Goal: Information Seeking & Learning: Learn about a topic

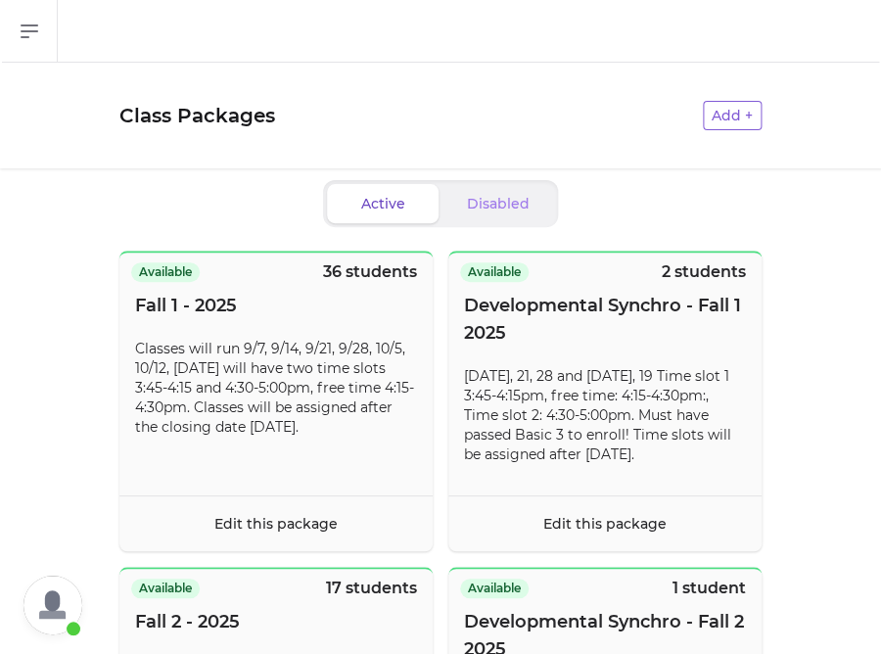
scroll to position [467, 0]
click at [32, 29] on icon "button" at bounding box center [29, 31] width 23 height 23
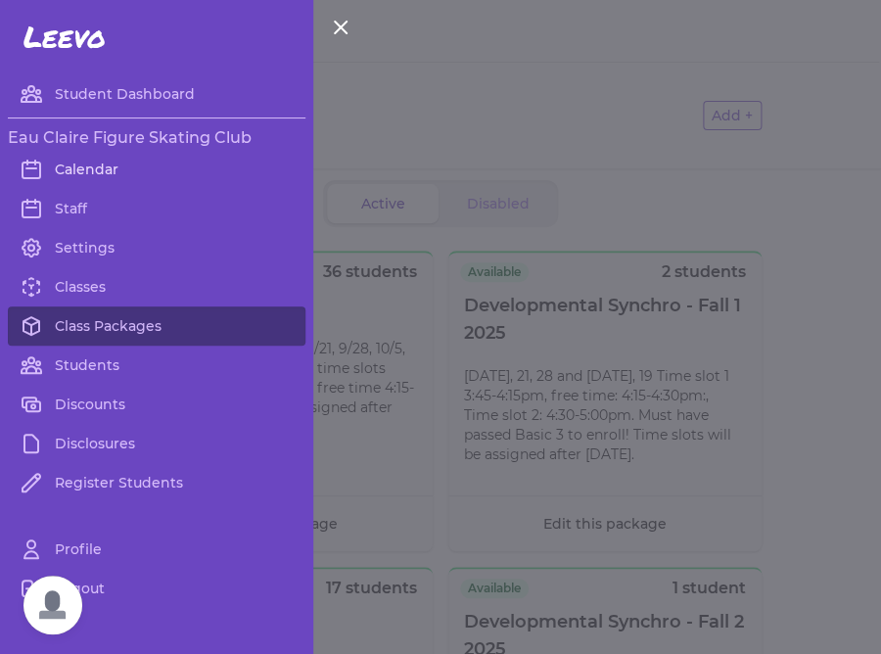
click at [102, 178] on link "Calendar" at bounding box center [157, 169] width 298 height 39
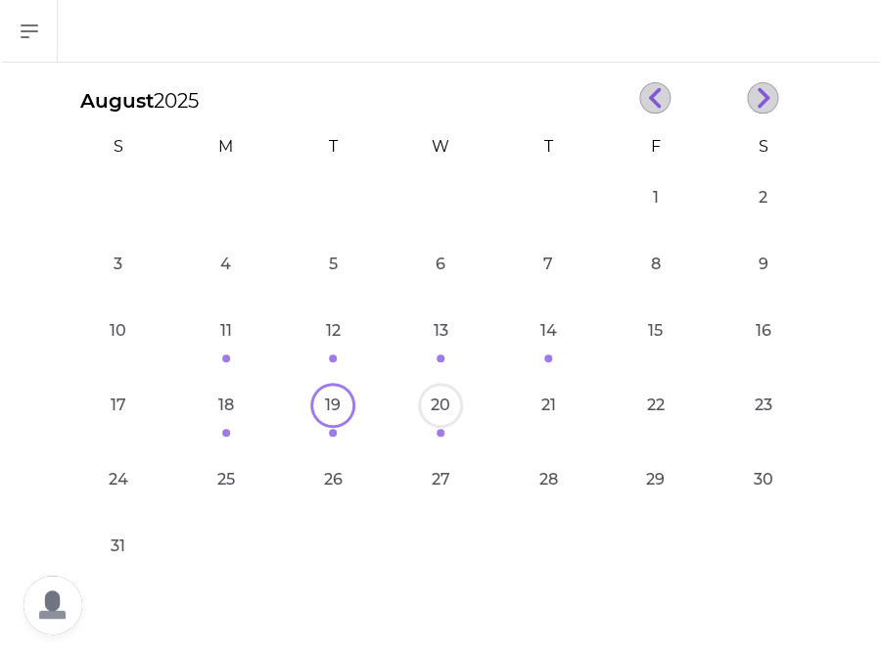
click at [446, 414] on button "20" at bounding box center [440, 405] width 39 height 39
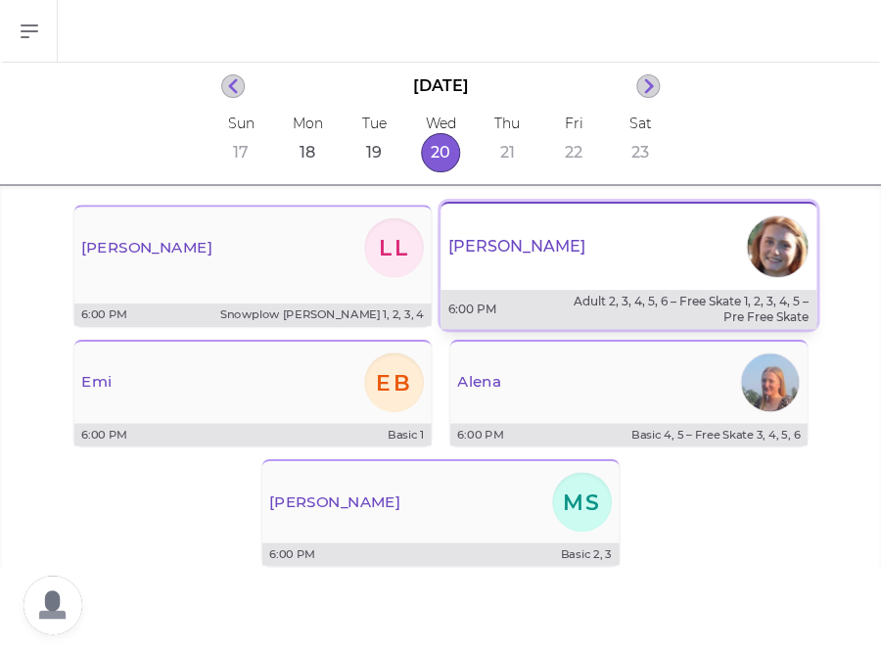
click at [544, 297] on div "6:00 PM Adult 2, 3, 4, 5, 6 – Free Skate 1, 2, 3, 4, 5 – Pre Free Skate" at bounding box center [629, 309] width 376 height 39
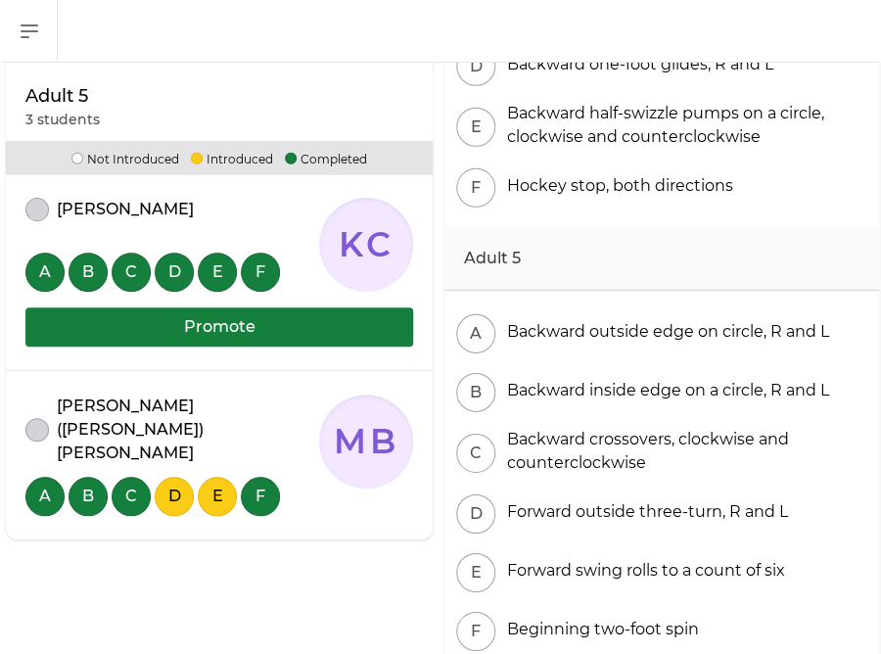
scroll to position [1285, 0]
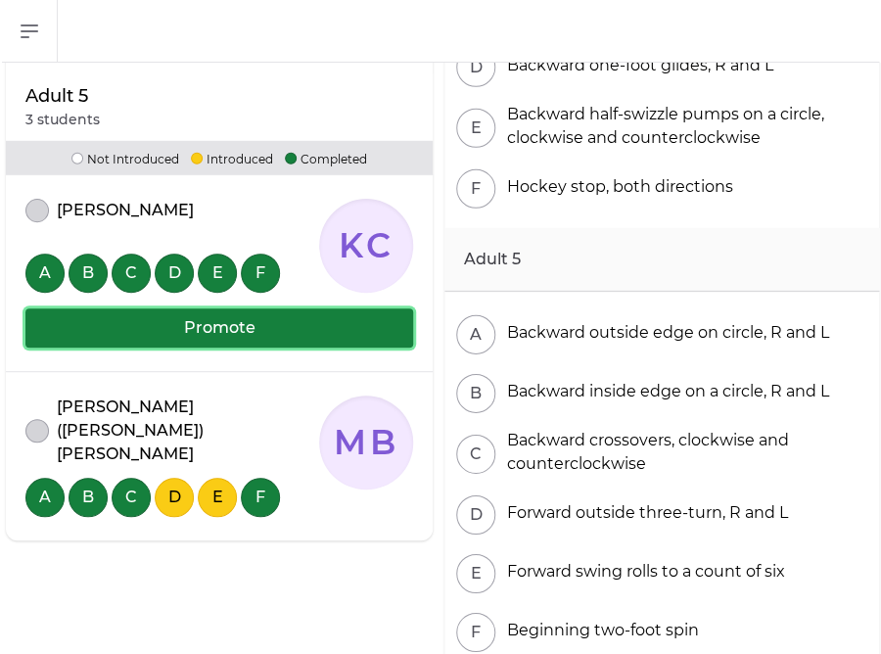
click at [248, 331] on button "Promote" at bounding box center [219, 327] width 388 height 39
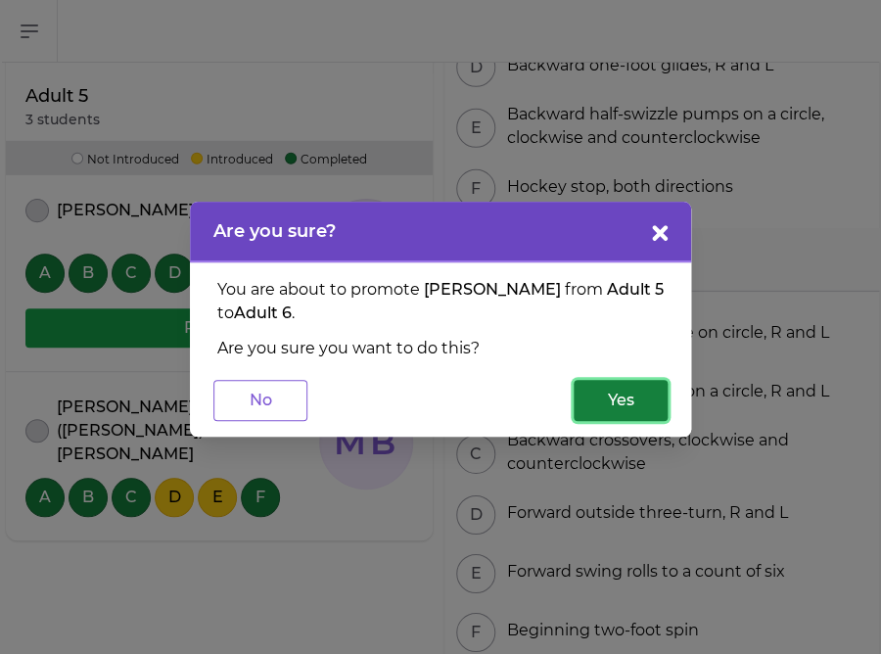
click at [646, 393] on button "Yes" at bounding box center [621, 400] width 94 height 41
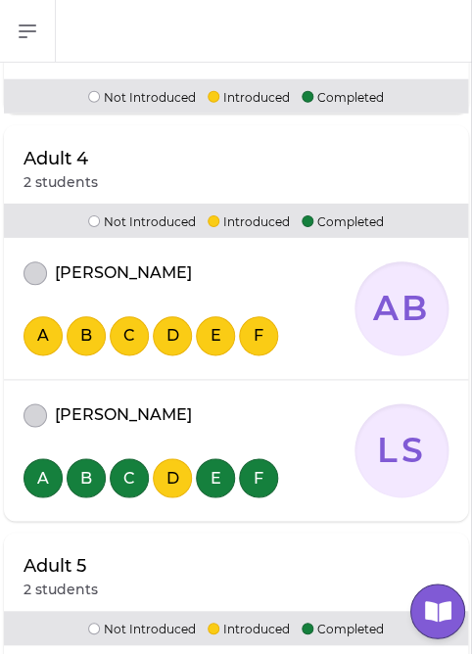
scroll to position [678, 0]
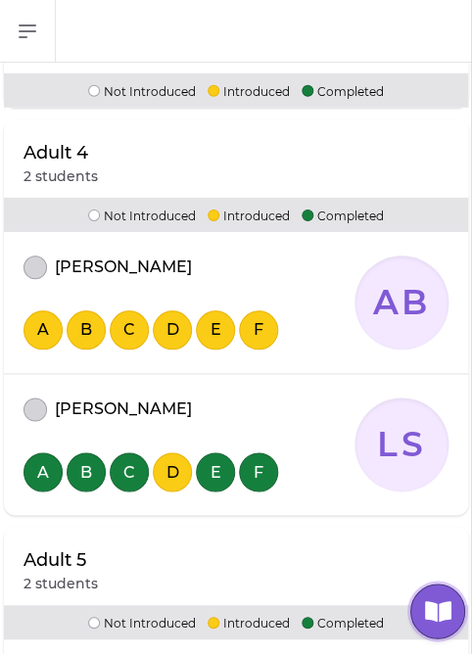
click at [436, 609] on icon "button" at bounding box center [438, 610] width 26 height 21
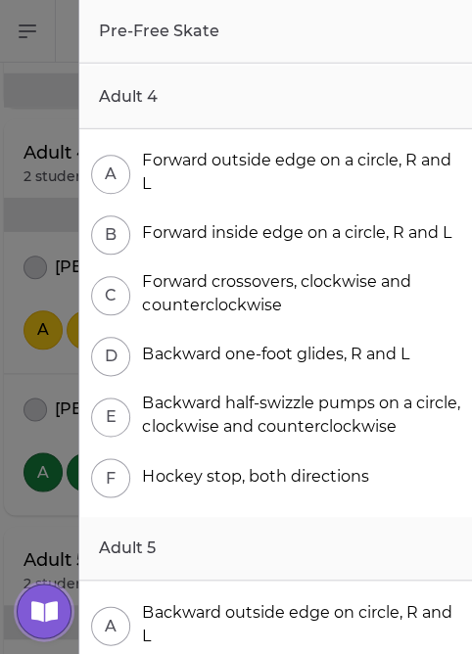
scroll to position [661, 0]
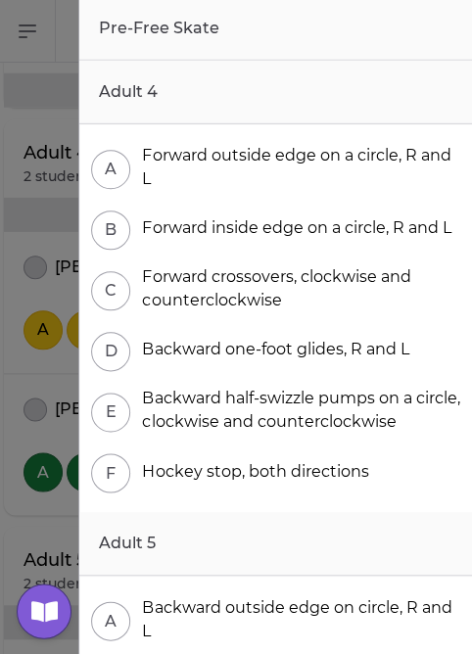
click at [20, 369] on div at bounding box center [236, 327] width 472 height 654
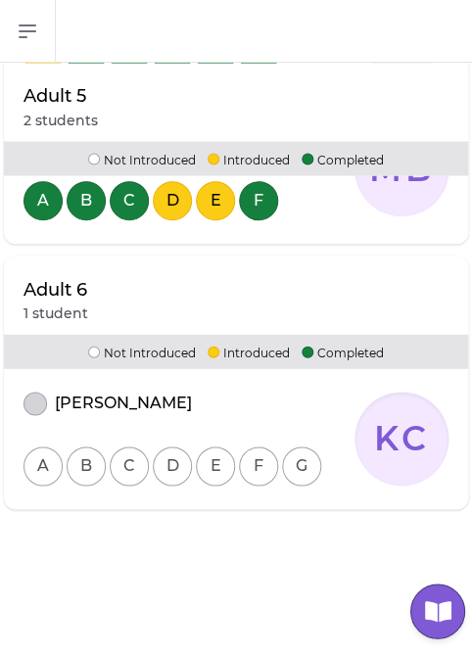
scroll to position [1361, 0]
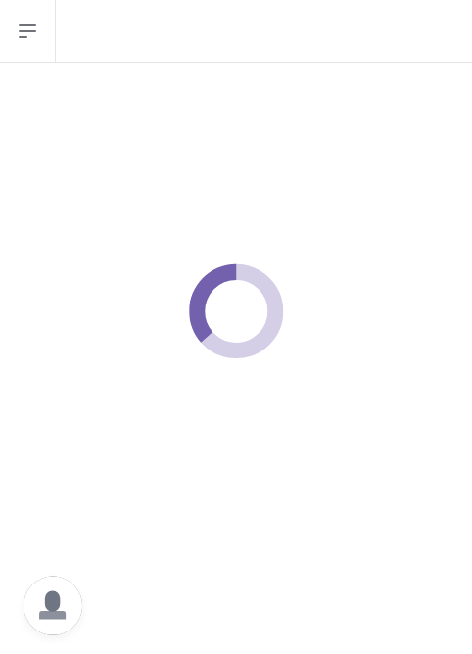
scroll to position [403, 0]
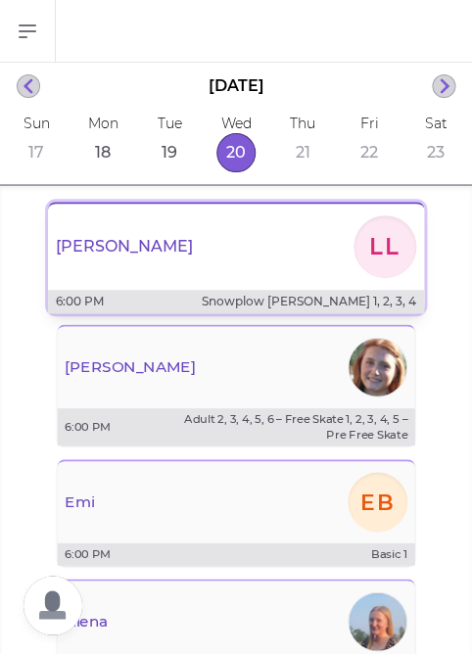
click at [127, 247] on div "Lisa LL" at bounding box center [236, 246] width 376 height 70
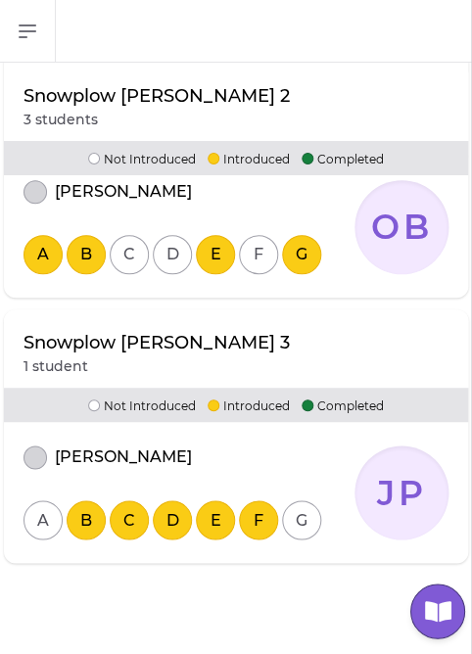
scroll to position [852, 0]
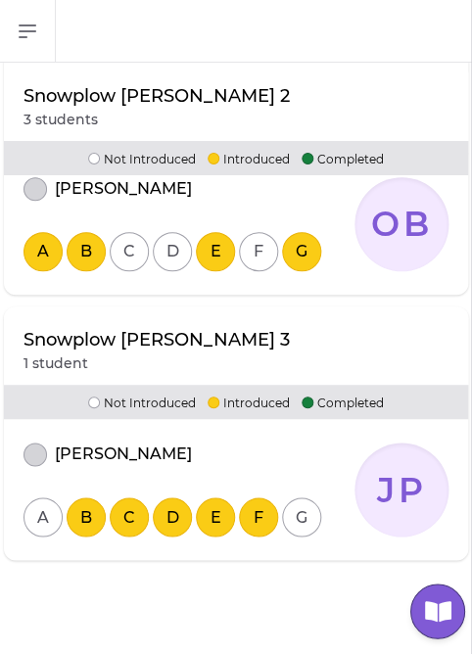
scroll to position [403, 0]
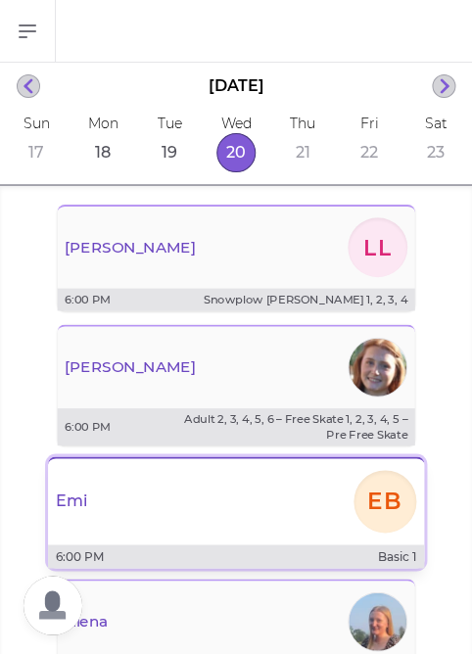
click at [222, 495] on div "Emi EB" at bounding box center [236, 501] width 376 height 70
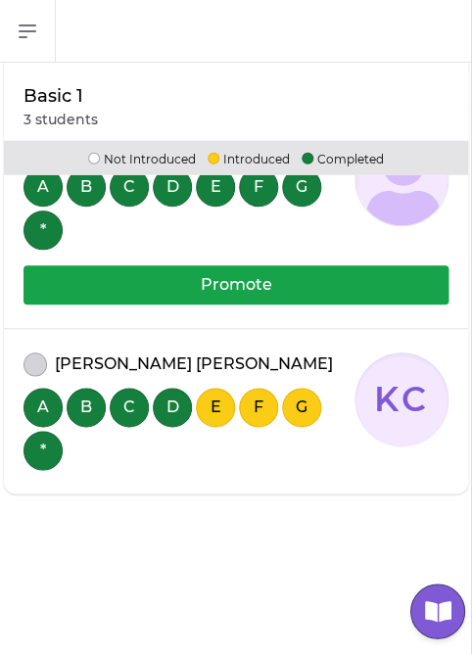
scroll to position [589, 0]
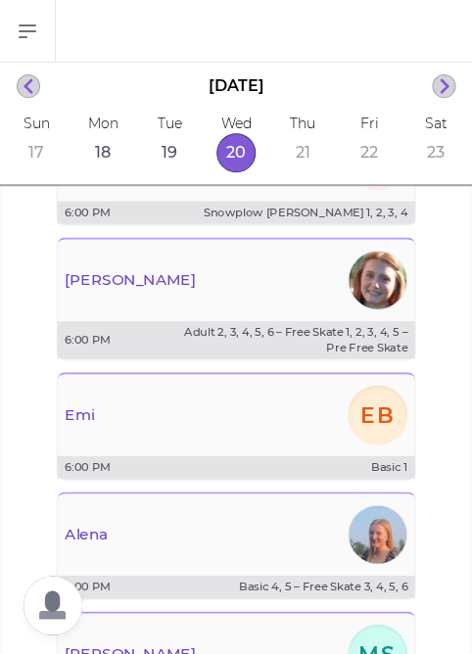
scroll to position [93, 0]
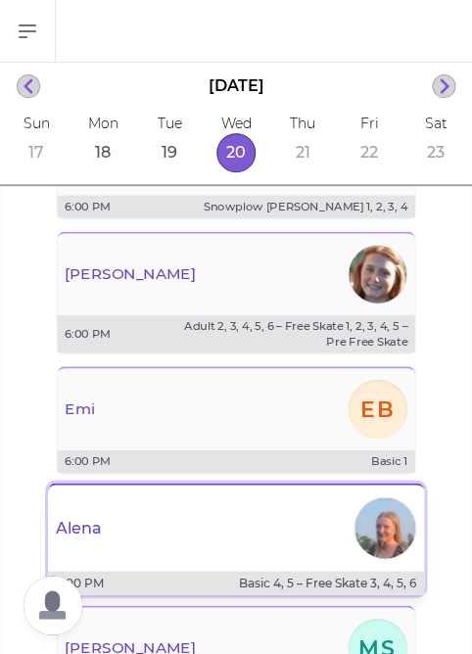
click at [160, 537] on div "Alena" at bounding box center [236, 527] width 376 height 70
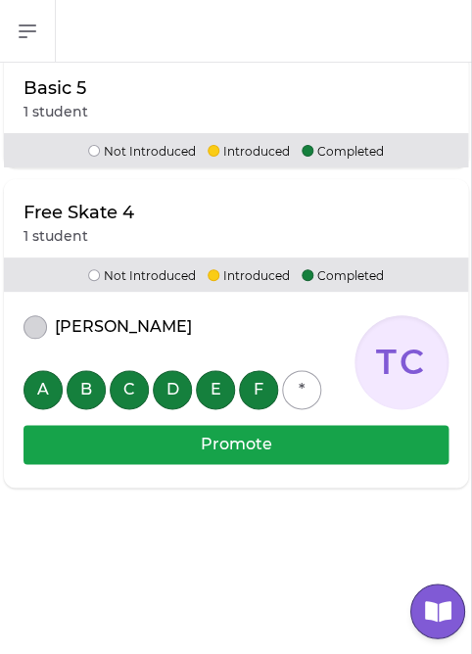
scroll to position [912, 0]
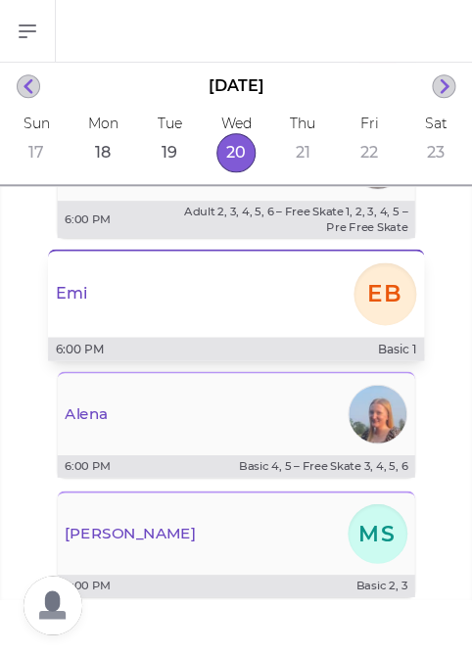
scroll to position [248, 0]
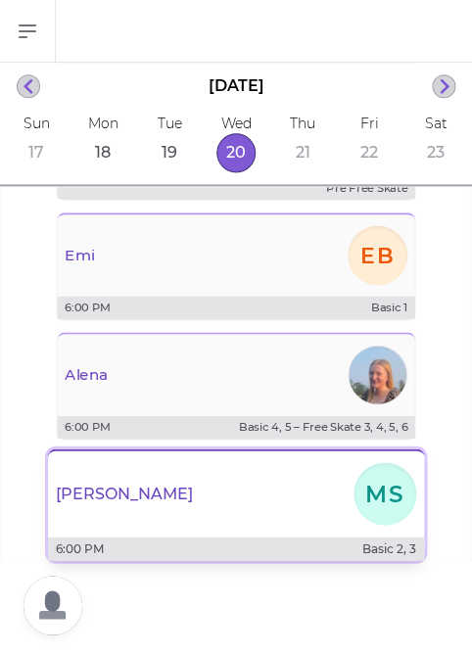
click at [107, 500] on p "Maddie" at bounding box center [124, 494] width 137 height 20
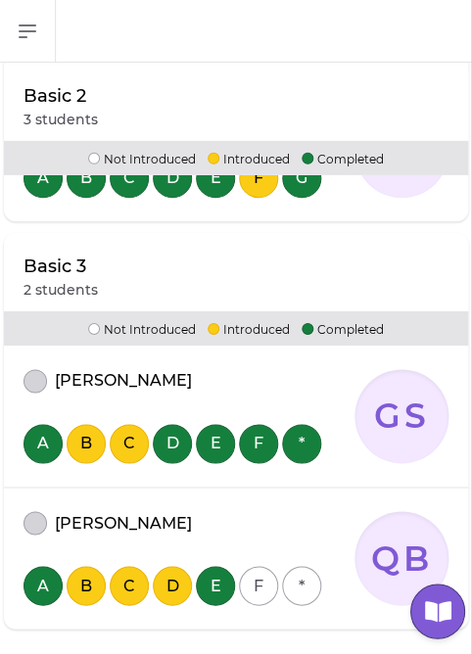
scroll to position [725, 0]
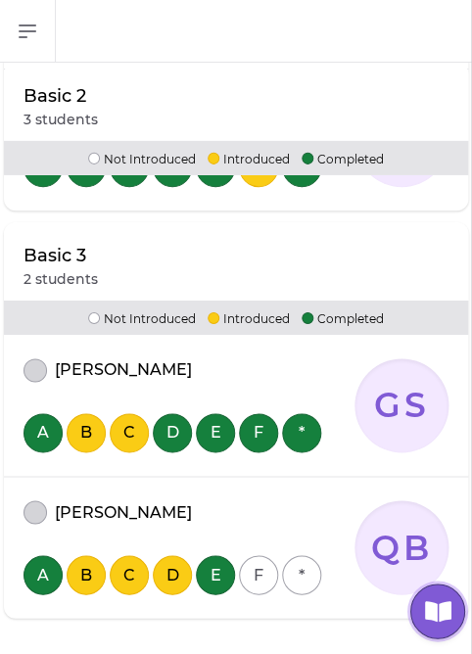
click at [435, 604] on icon "button" at bounding box center [438, 610] width 26 height 21
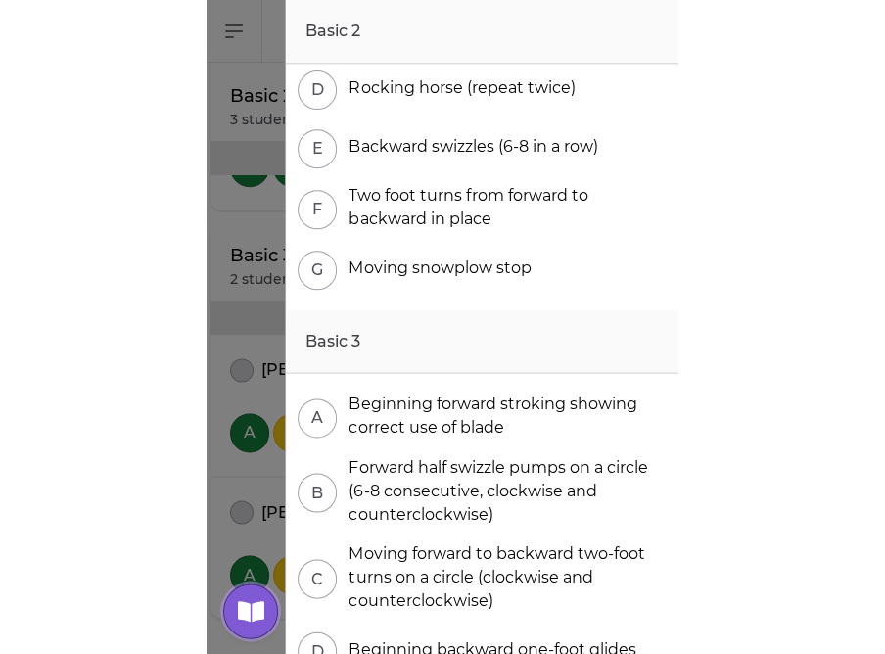
scroll to position [206, 0]
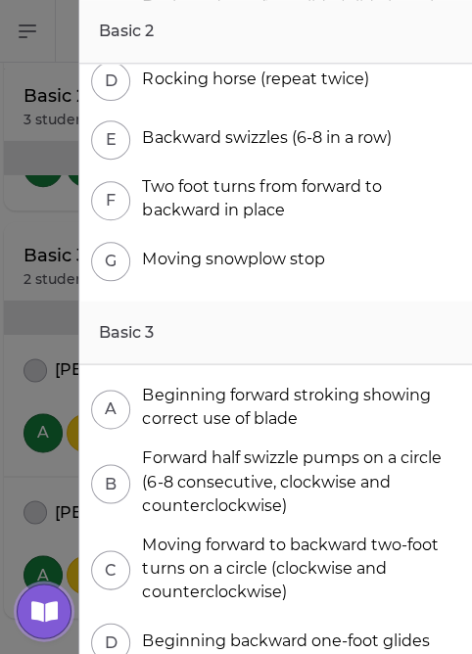
click at [58, 617] on icon "button" at bounding box center [44, 610] width 26 height 21
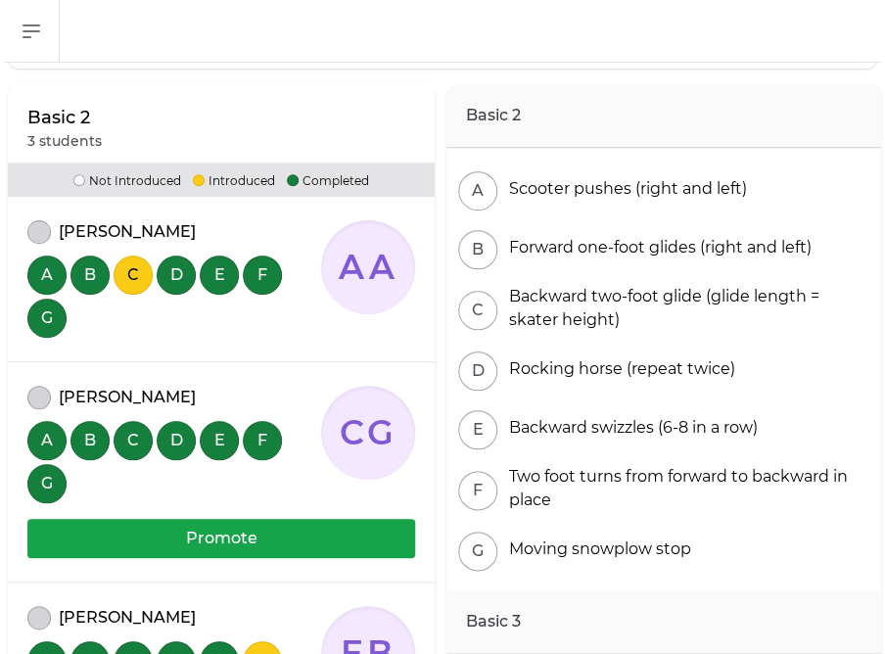
scroll to position [0, 0]
